Goal: Task Accomplishment & Management: Complete application form

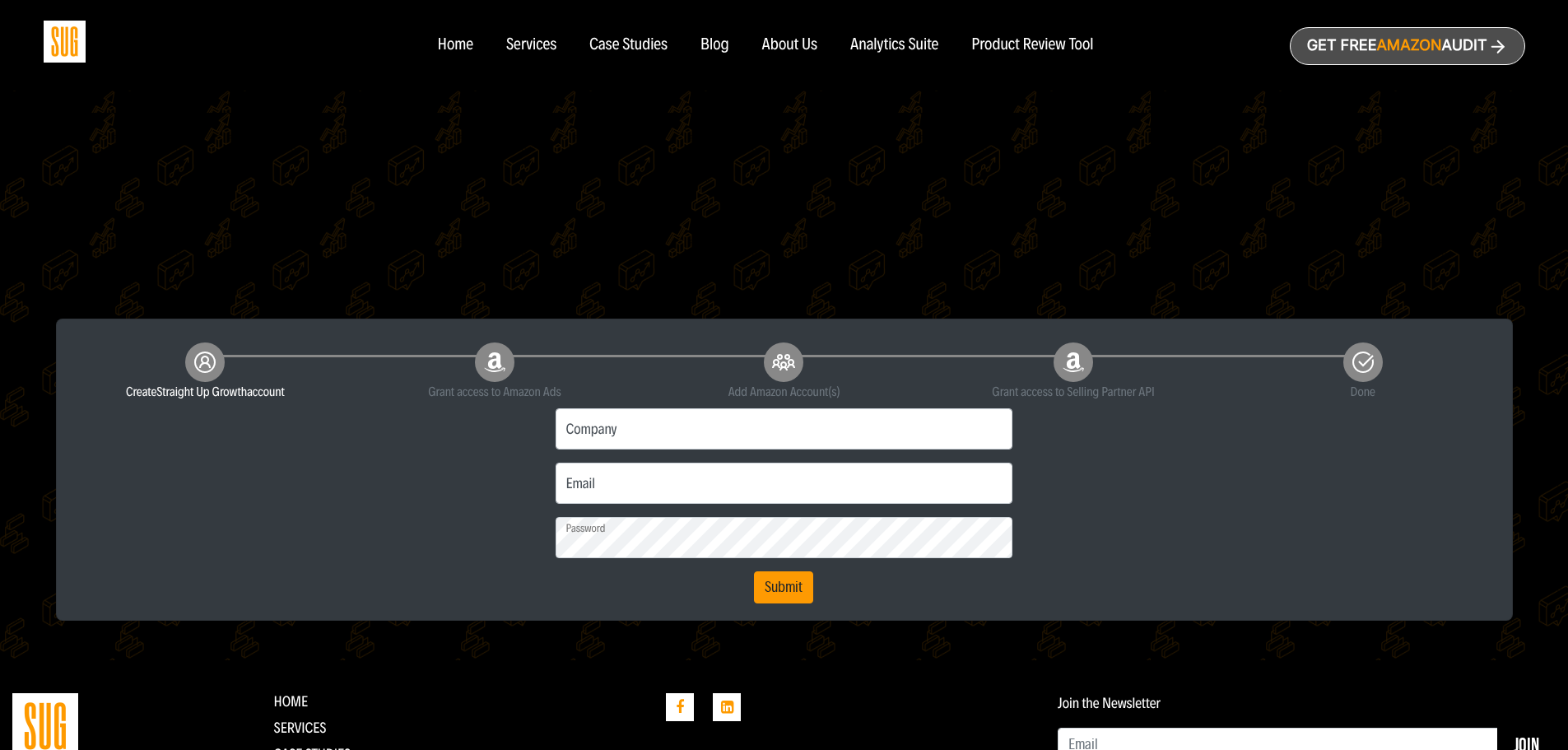
scroll to position [247, 0]
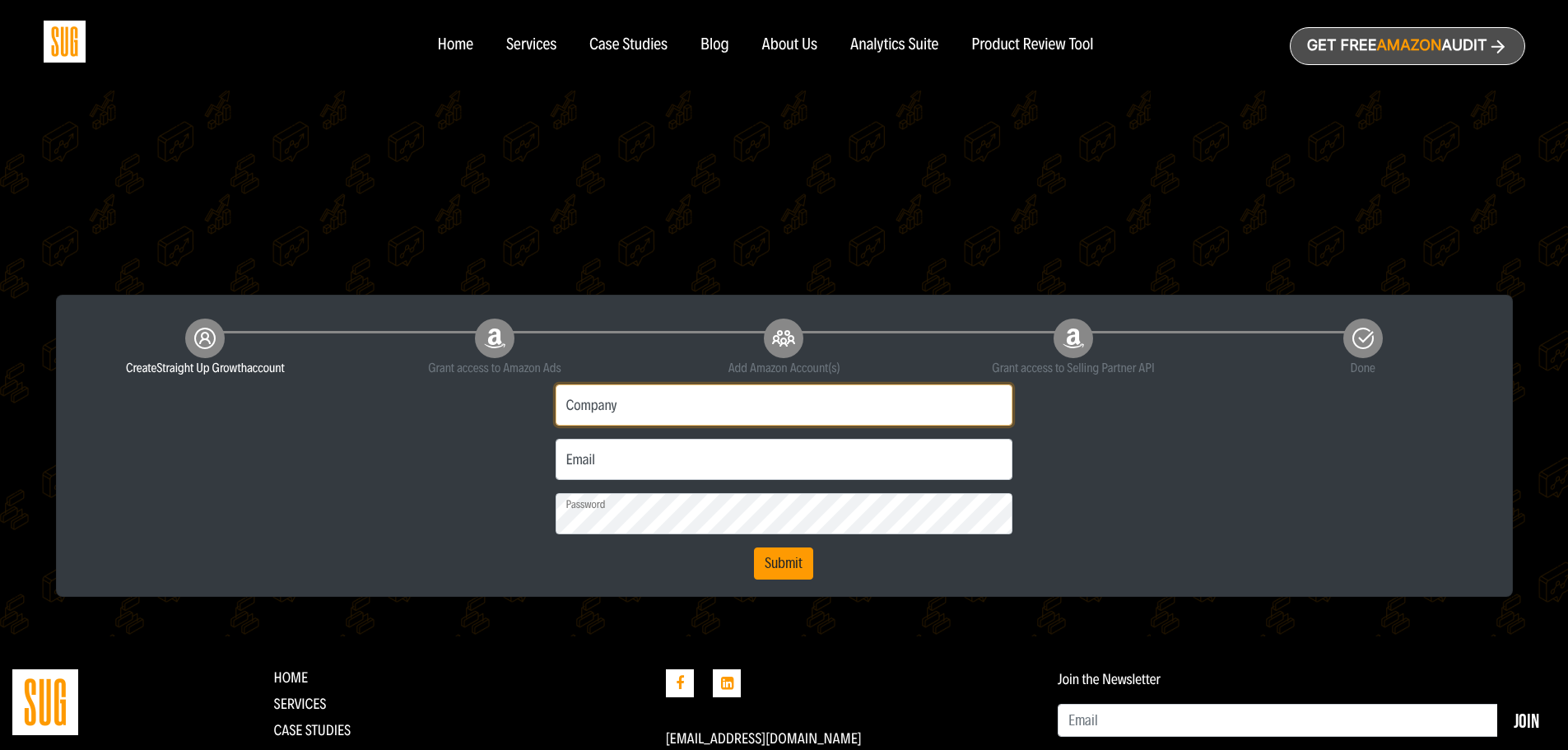
click at [677, 393] on input "Company" at bounding box center [784, 404] width 457 height 41
type input "Magna Longevity Inc"
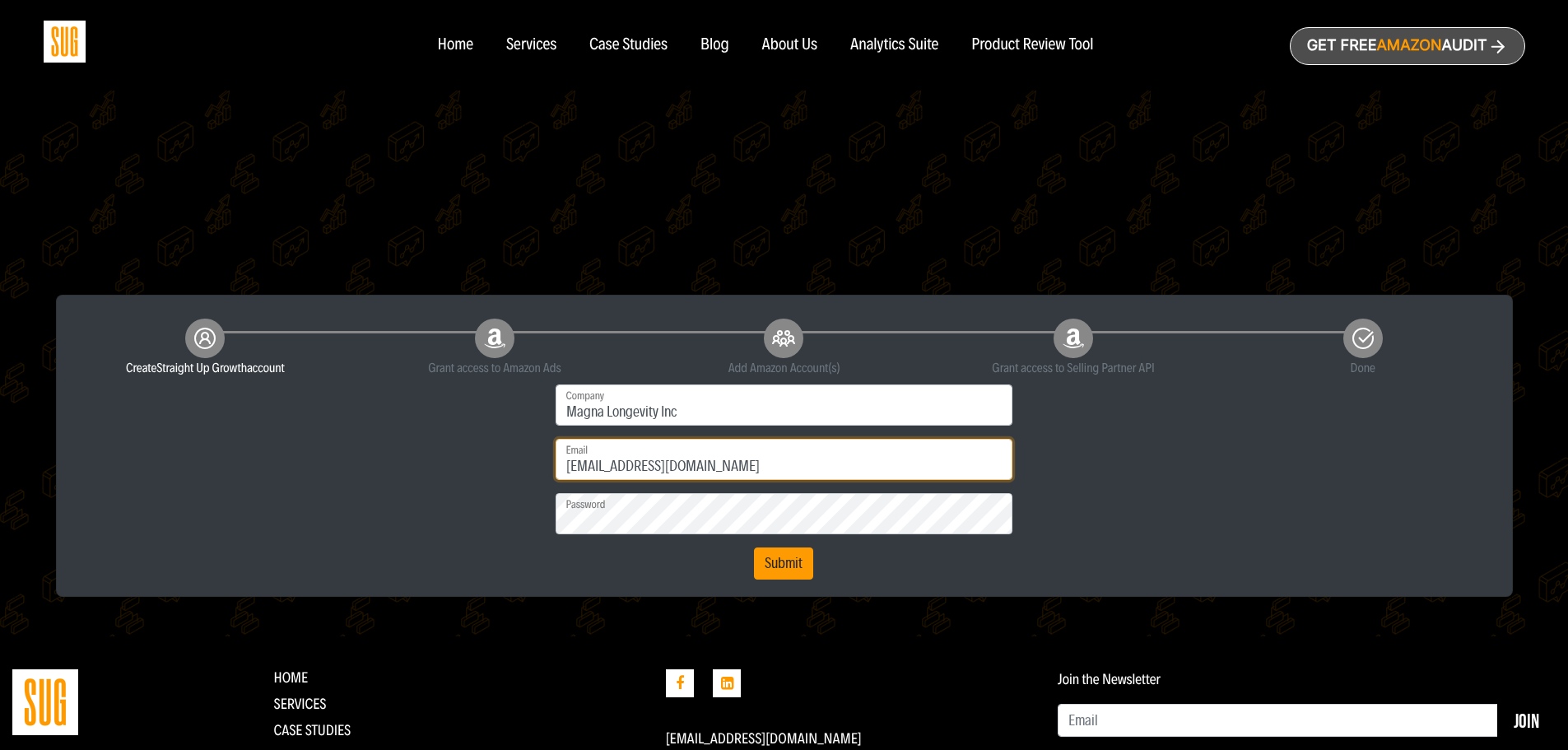
type input "[EMAIL_ADDRESS][DOMAIN_NAME]"
click at [786, 575] on button "Submit" at bounding box center [784, 563] width 60 height 33
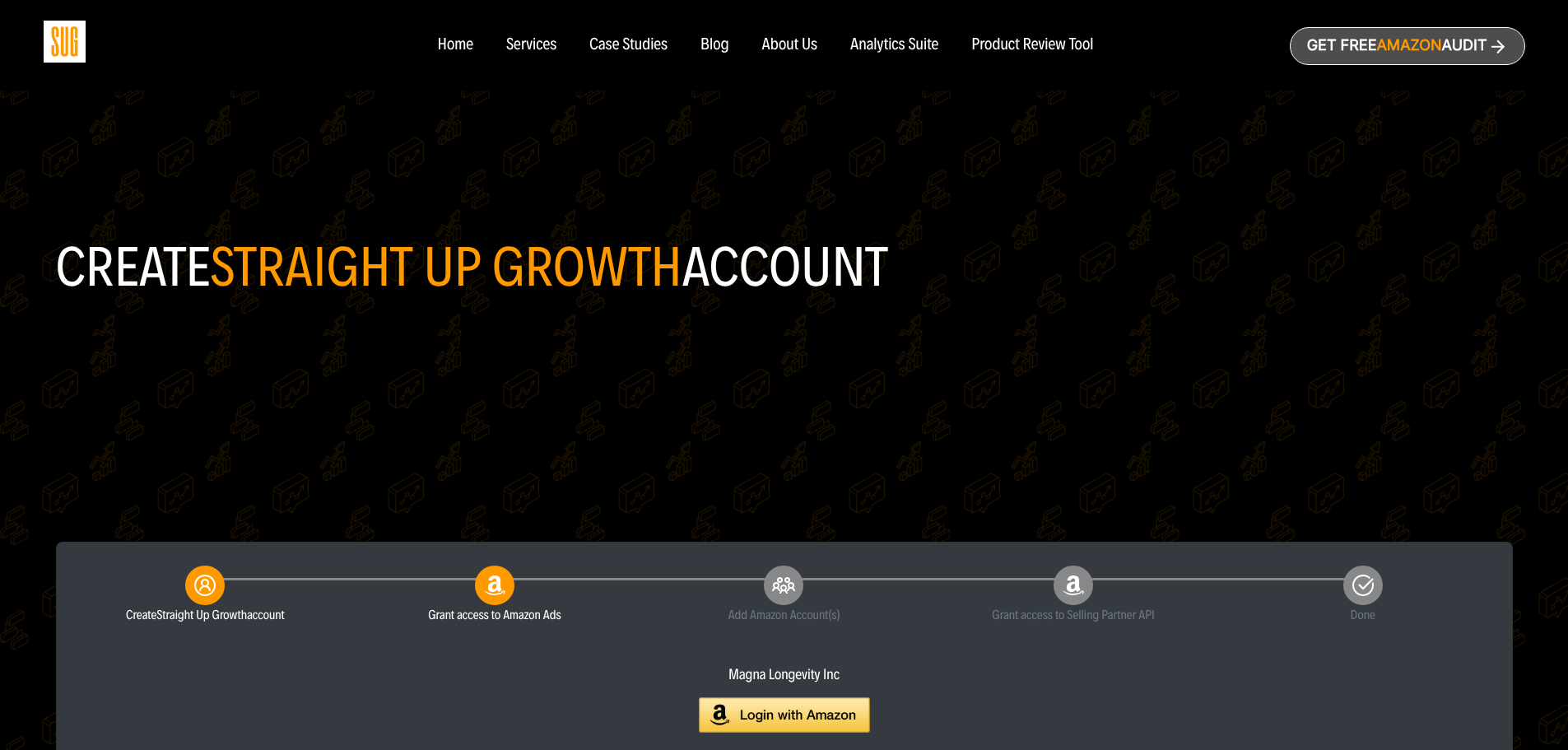
scroll to position [329, 0]
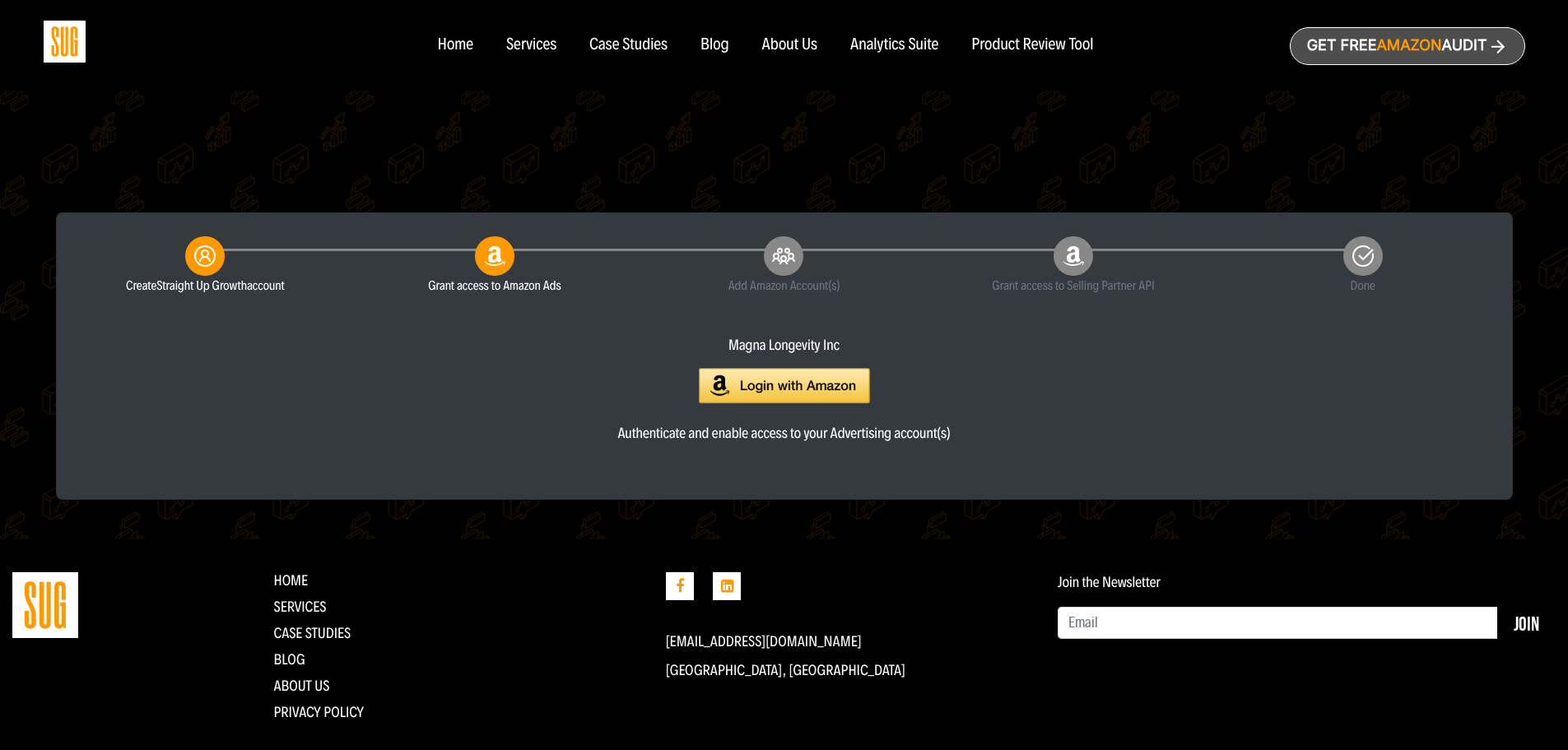
click at [783, 375] on img at bounding box center [784, 386] width 171 height 36
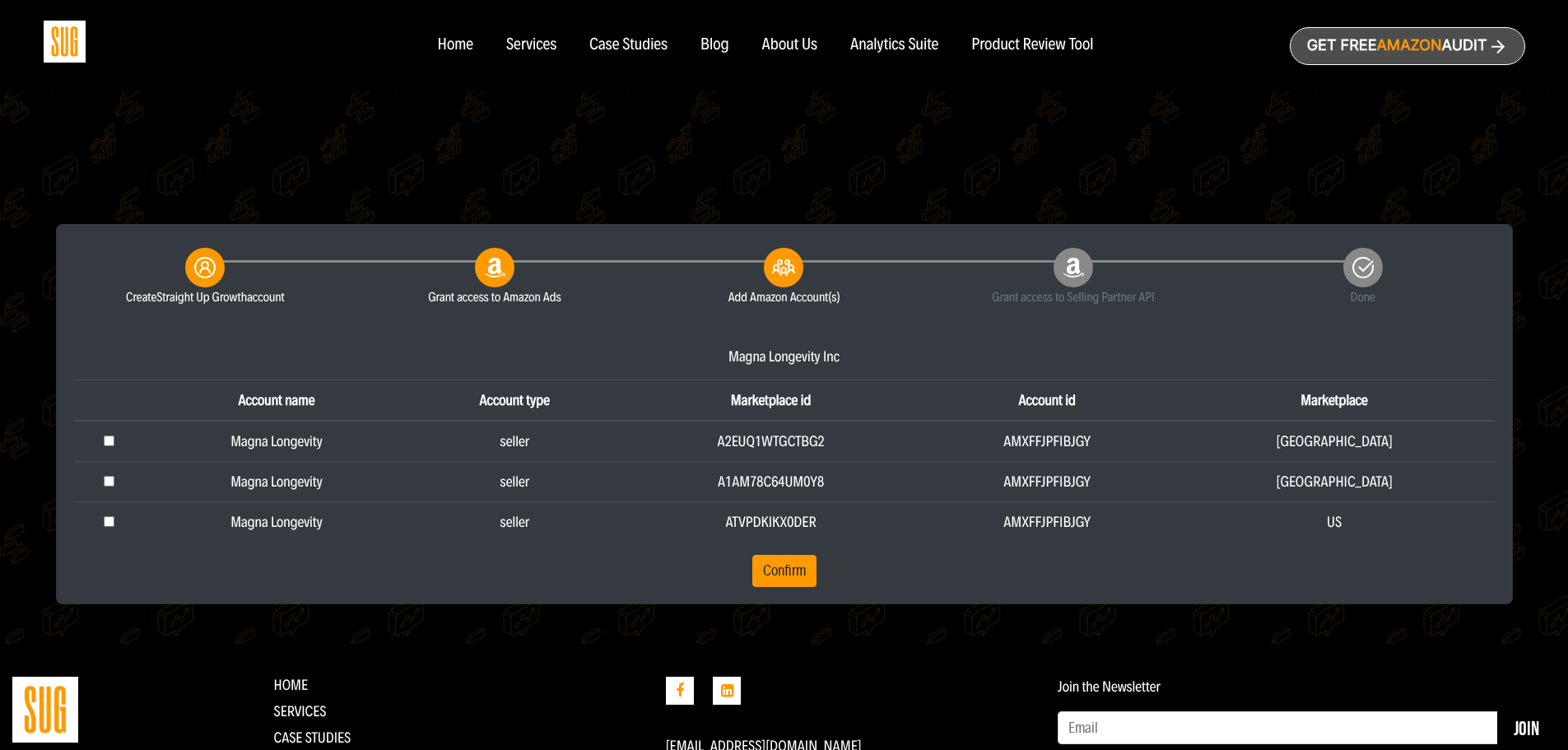
scroll to position [329, 0]
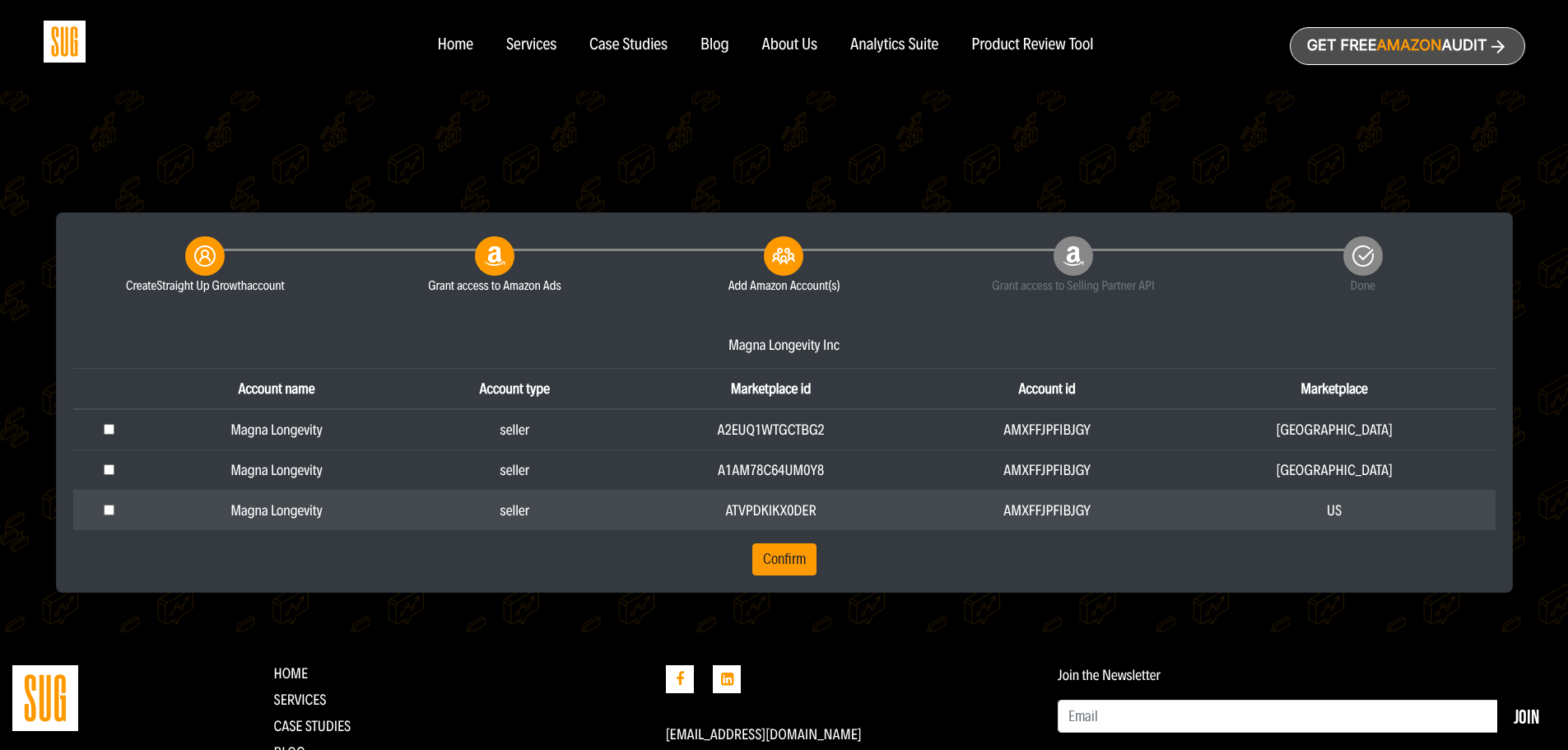
click at [111, 513] on input "checkbox" at bounding box center [108, 509] width 11 height 11
checkbox input "true"
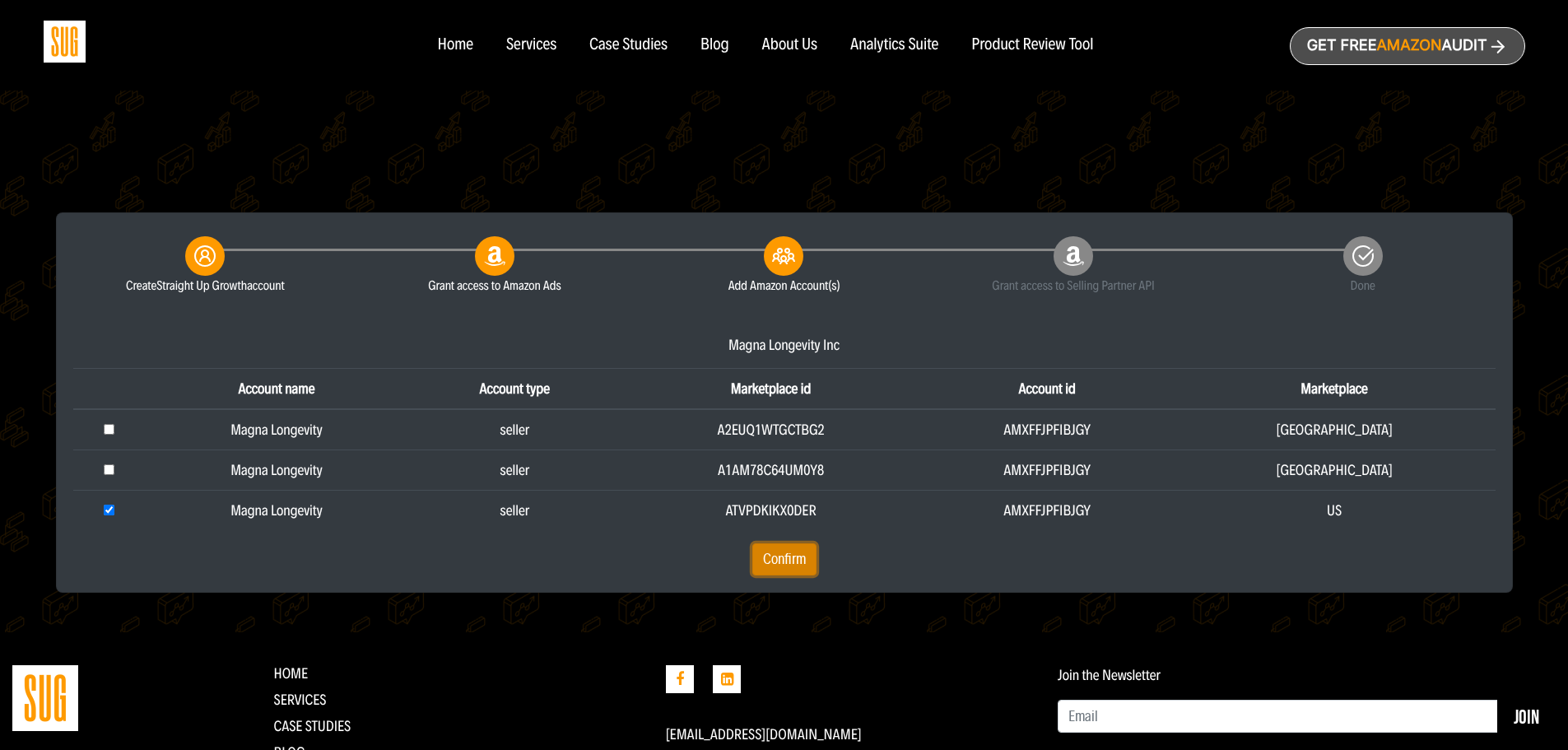
click at [784, 551] on button "Confirm" at bounding box center [784, 559] width 65 height 33
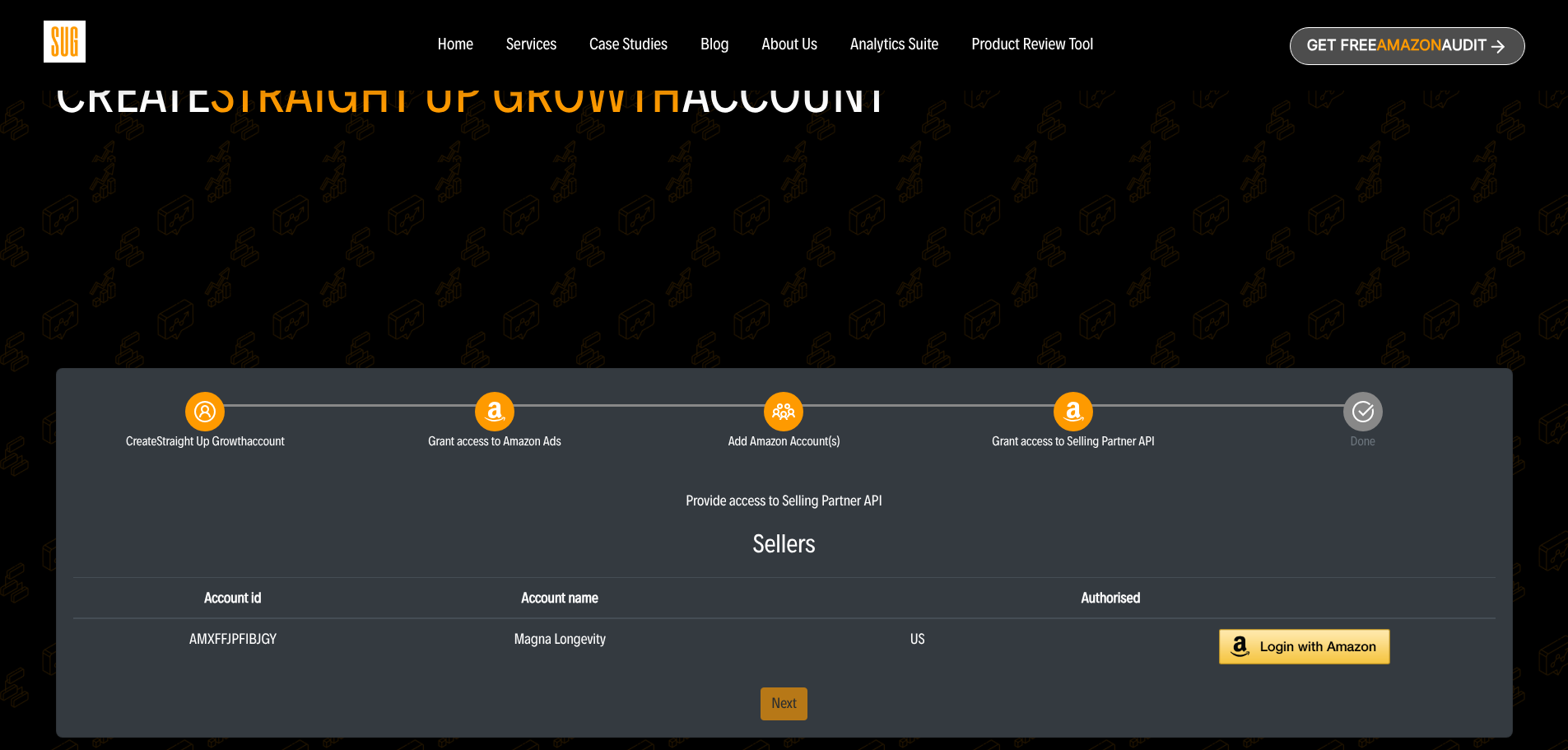
scroll to position [412, 0]
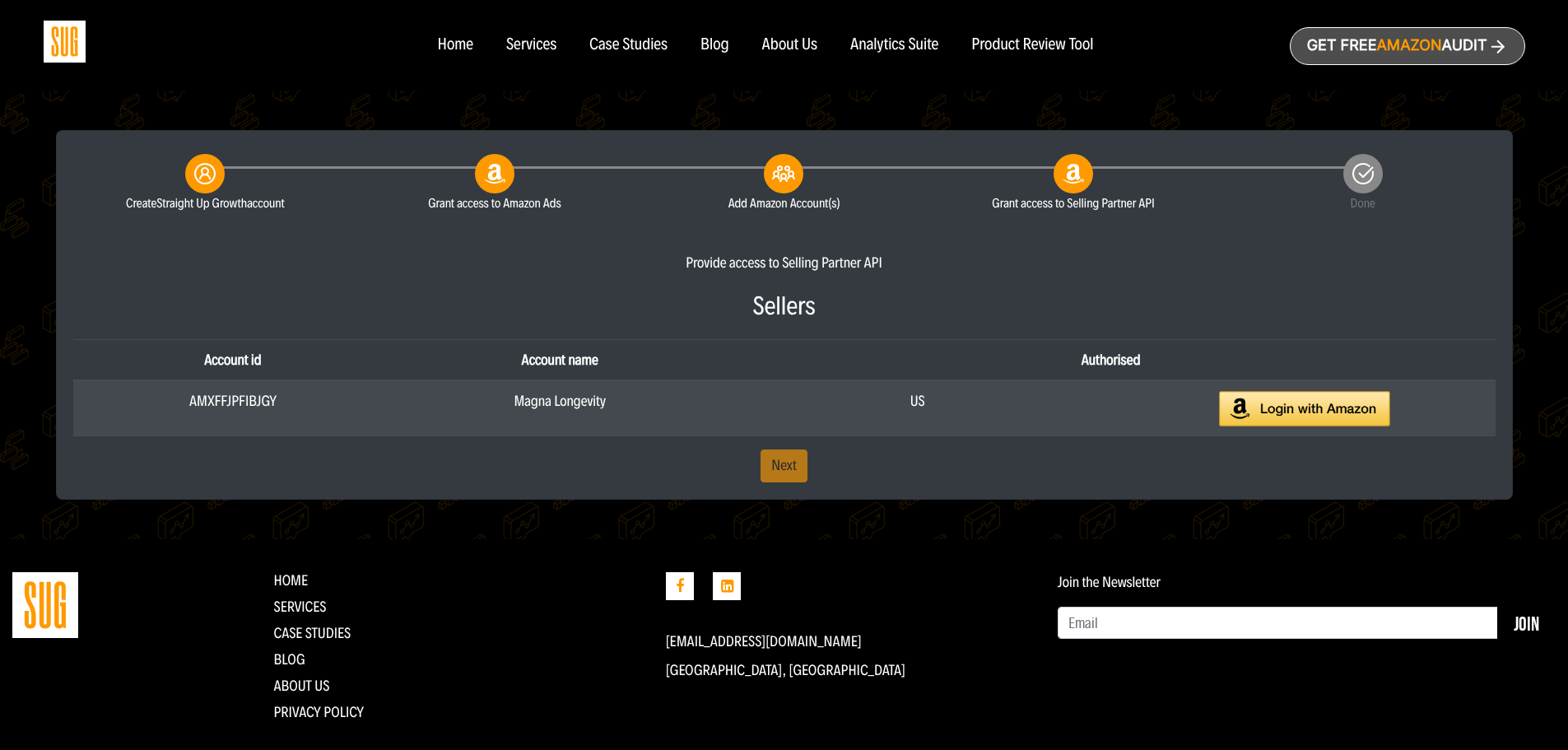
click at [1292, 416] on img at bounding box center [1305, 409] width 171 height 36
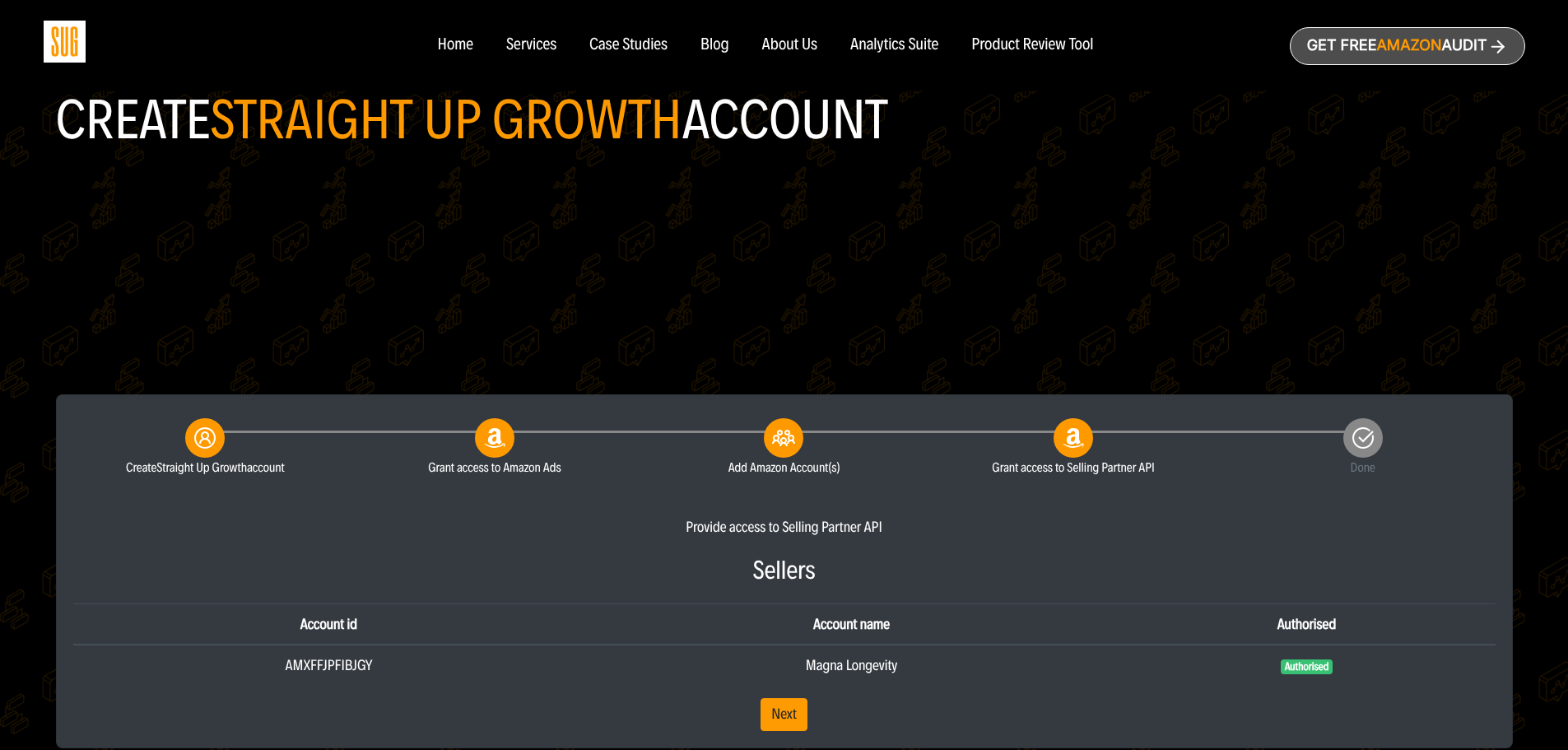
scroll to position [329, 0]
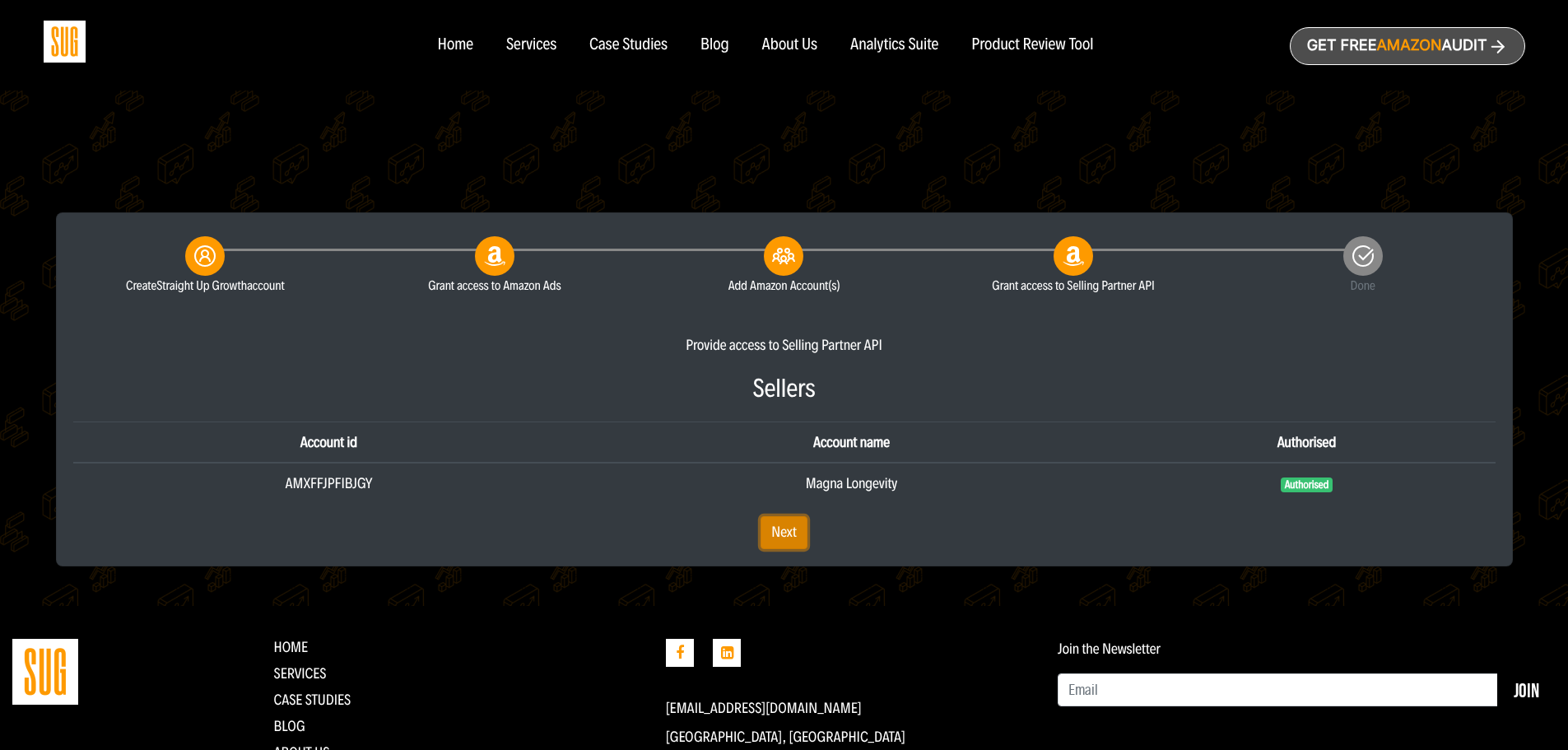
click at [768, 531] on link "Next" at bounding box center [784, 532] width 47 height 33
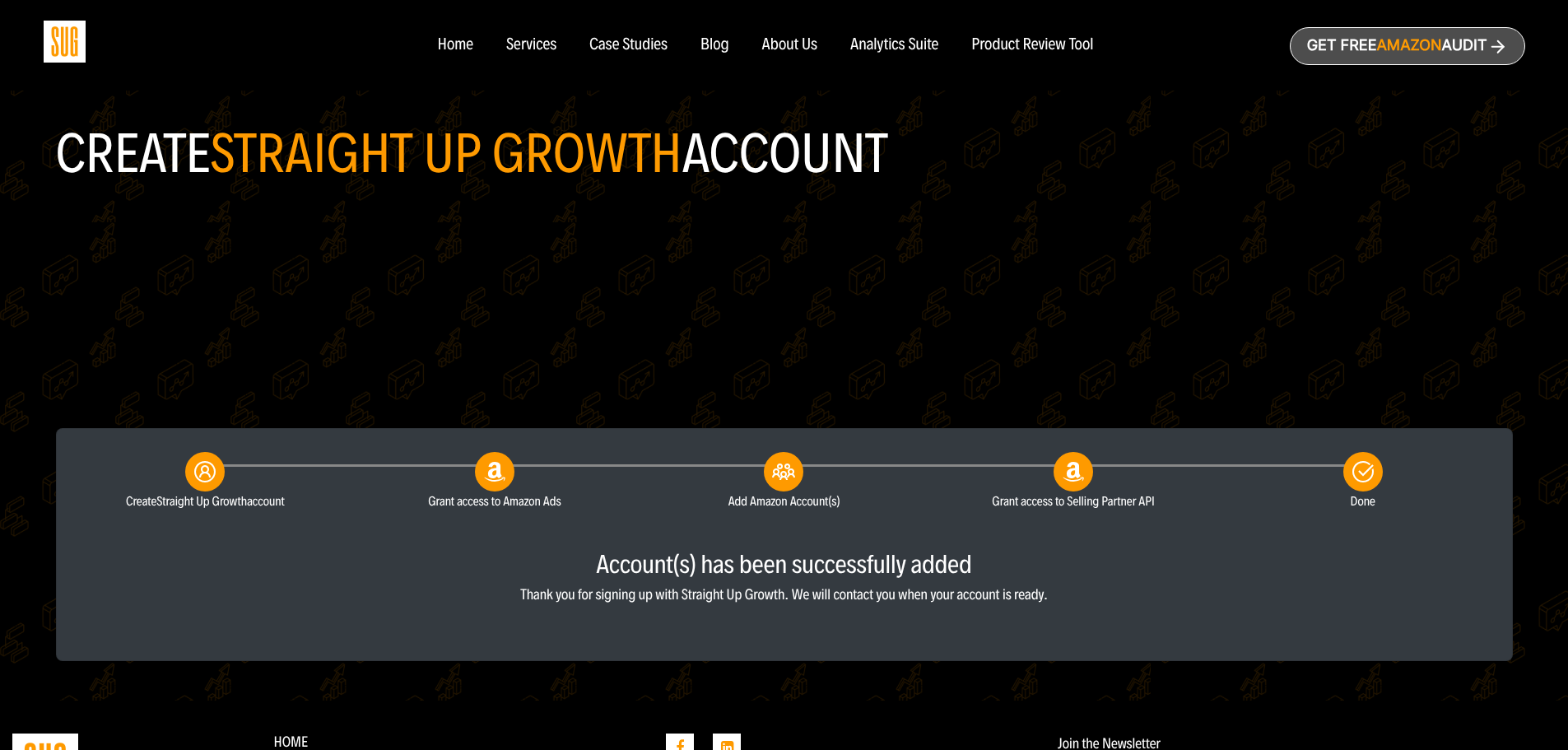
scroll to position [311, 0]
